Goal: Ask a question

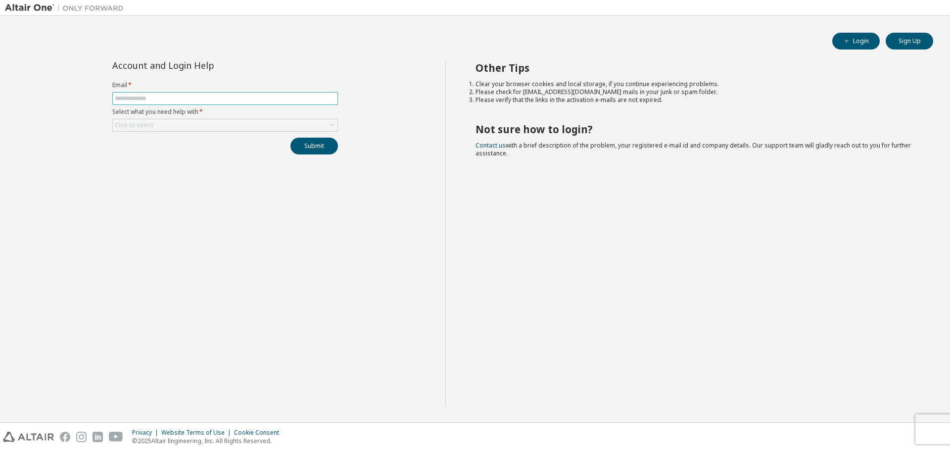
click at [260, 99] on input "text" at bounding box center [225, 99] width 221 height 8
type input "**********"
click at [230, 124] on div "Click to select" at bounding box center [225, 125] width 225 height 12
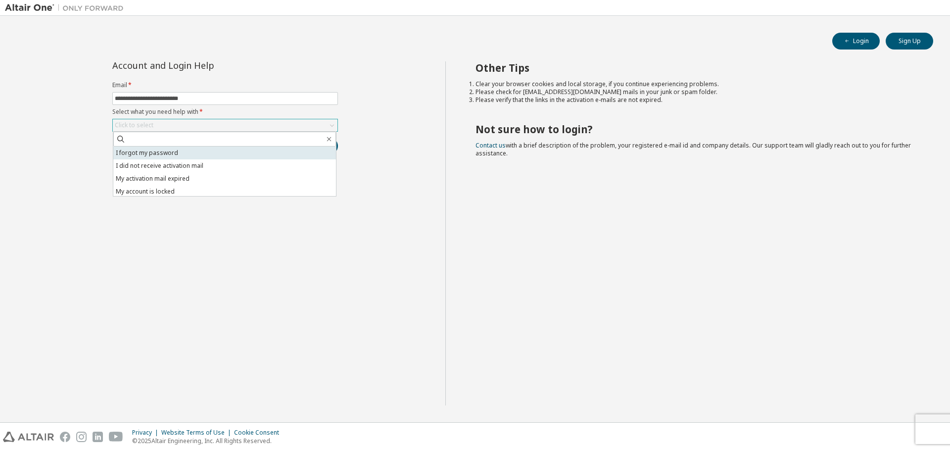
click at [219, 157] on li "I forgot my password" at bounding box center [224, 153] width 223 height 13
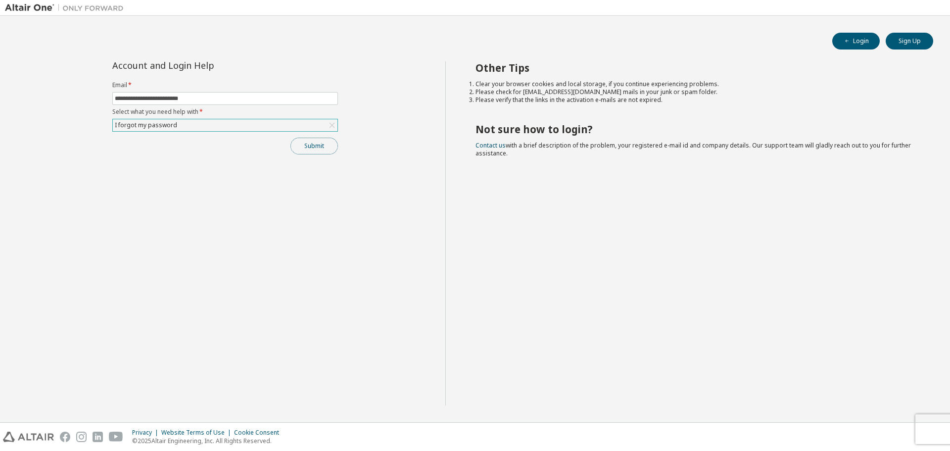
click at [317, 139] on button "Submit" at bounding box center [315, 146] width 48 height 17
click at [312, 148] on button "Submit" at bounding box center [315, 146] width 48 height 17
click at [33, 8] on img at bounding box center [67, 8] width 124 height 10
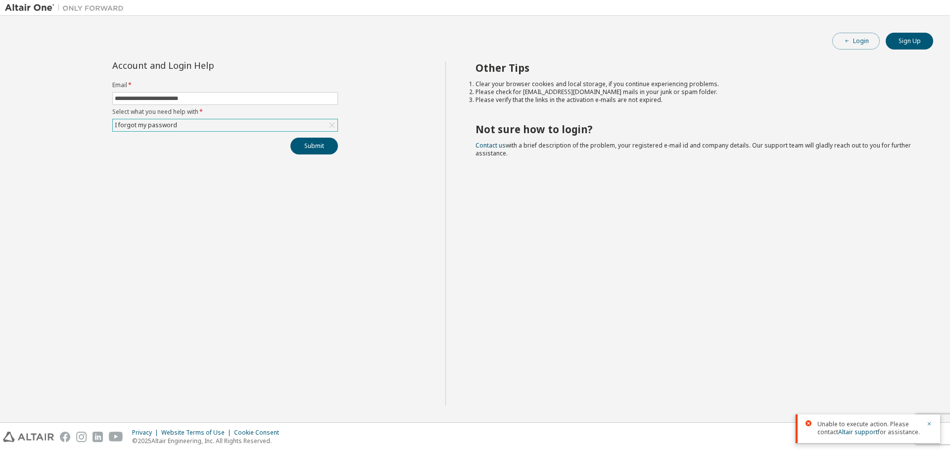
click at [866, 43] on button "Login" at bounding box center [857, 41] width 48 height 17
